Goal: Task Accomplishment & Management: Manage account settings

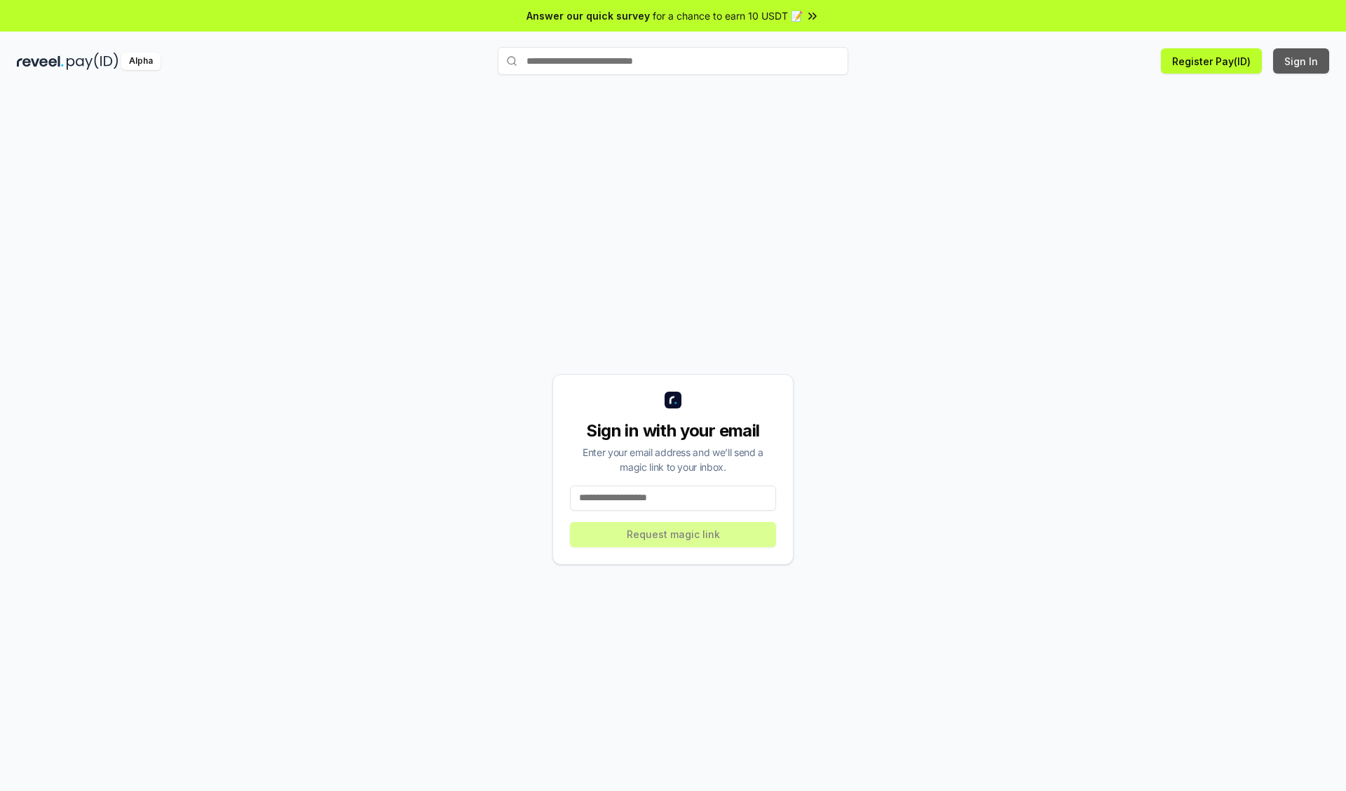
click at [1302, 61] on button "Sign In" at bounding box center [1301, 60] width 56 height 25
type input "**********"
click at [673, 534] on button "Request magic link" at bounding box center [673, 534] width 206 height 25
